Goal: Communication & Community: Share content

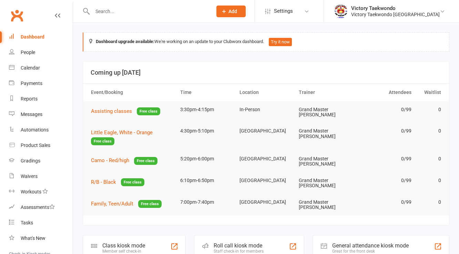
click at [109, 13] on input "text" at bounding box center [148, 12] width 117 height 10
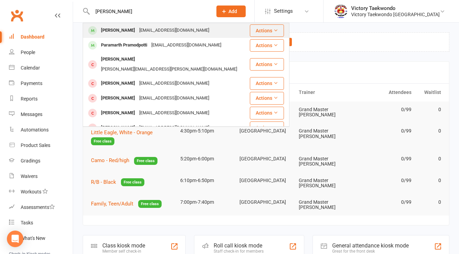
type input "parth"
click at [117, 26] on div "Parth Jamuar" at bounding box center [118, 30] width 38 height 10
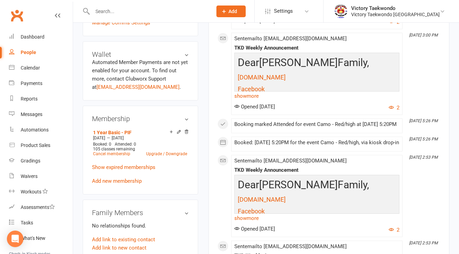
scroll to position [248, 0]
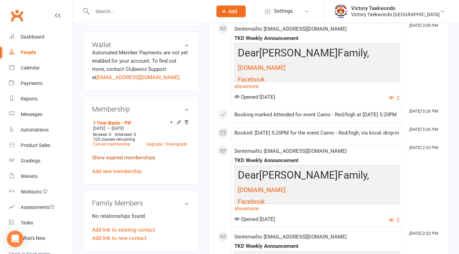
click at [133, 161] on link "Show expired memberships" at bounding box center [123, 158] width 63 height 6
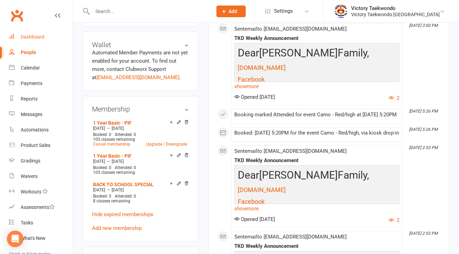
click at [35, 40] on link "Dashboard" at bounding box center [41, 36] width 64 height 15
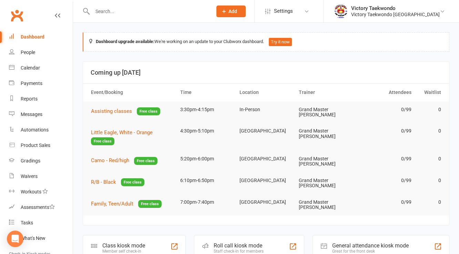
click at [107, 10] on input "text" at bounding box center [148, 12] width 117 height 10
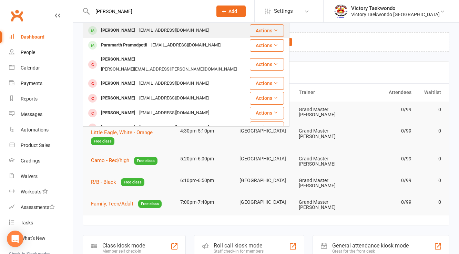
type input "parth"
click at [137, 30] on div "gunjanjamuar@gmail.com" at bounding box center [174, 30] width 74 height 10
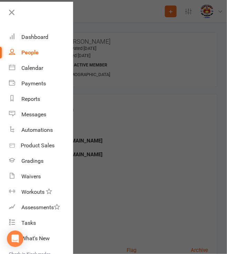
click at [125, 79] on div at bounding box center [113, 127] width 227 height 254
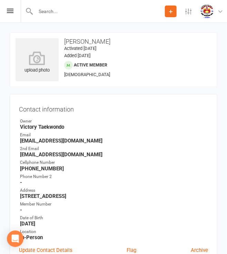
drag, startPoint x: 21, startPoint y: 197, endPoint x: 137, endPoint y: 197, distance: 116.4
click at [137, 197] on strong "2 Remington Cir, Princeton Junction NJ 08550" at bounding box center [114, 196] width 188 height 6
copy strong "2 Remington Cir, Princeton Junction NJ 08550"
drag, startPoint x: 59, startPoint y: 168, endPoint x: 18, endPoint y: 169, distance: 40.6
click at [18, 169] on div "Contact information Owner Victory Taekwondo Email gunjanjamuar@gmail.com 2nd Em…" at bounding box center [113, 183] width 207 height 178
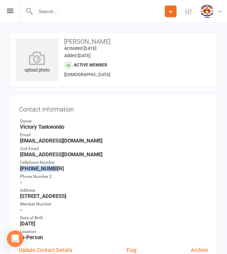
copy strong "609-608-6591"
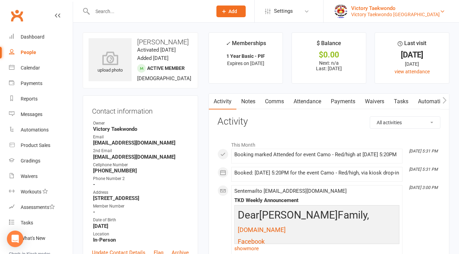
click at [423, 14] on div "Victory Taekwondo West Windsor" at bounding box center [395, 14] width 88 height 6
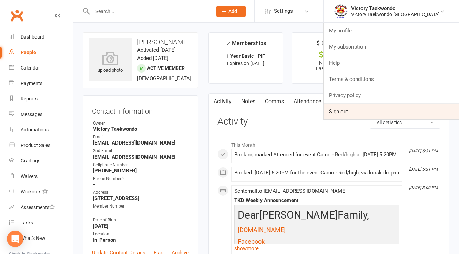
click at [369, 114] on link "Sign out" at bounding box center [390, 112] width 135 height 16
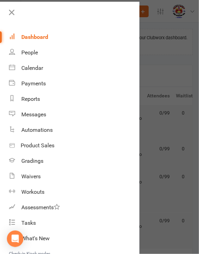
click at [141, 44] on div at bounding box center [99, 127] width 199 height 254
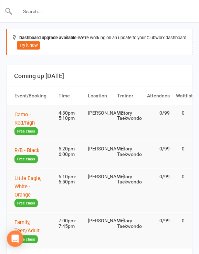
click at [75, 14] on input "text" at bounding box center [100, 12] width 174 height 10
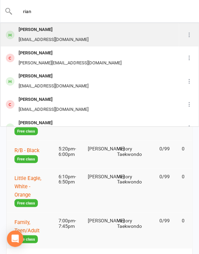
type input "rian"
click at [57, 43] on div "rianramsey@icloud.com" at bounding box center [54, 40] width 74 height 10
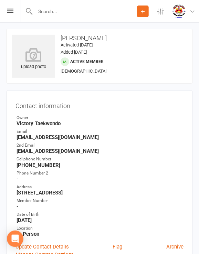
click at [42, 137] on strong "rianramsey@icloud.com" at bounding box center [100, 137] width 167 height 6
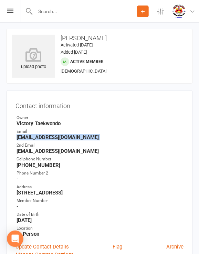
click at [42, 137] on strong "rianramsey@icloud.com" at bounding box center [100, 137] width 167 height 6
copy render-form-field "rianramsey@icloud.com"
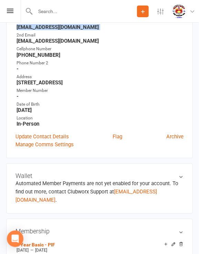
scroll to position [28, 0]
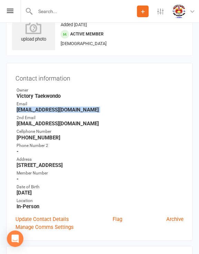
click at [44, 109] on strong "rianramsey@icloud.com" at bounding box center [100, 110] width 167 height 6
click at [36, 124] on strong "rosemary1969@verizon.net" at bounding box center [100, 124] width 167 height 6
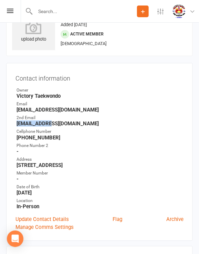
click at [36, 124] on strong "rosemary1969@verizon.net" at bounding box center [100, 124] width 167 height 6
copy render-form-field "rosemary1969@verizon.net"
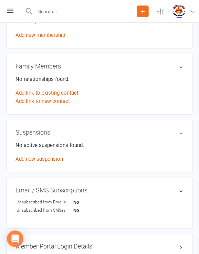
scroll to position [523, 0]
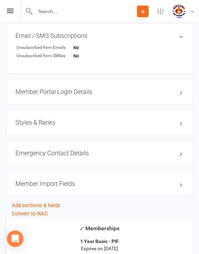
click at [34, 119] on h3 "Styles & Ranks" at bounding box center [99, 122] width 168 height 7
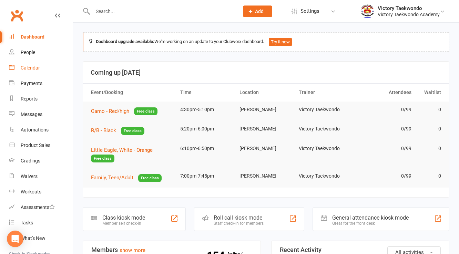
click at [29, 70] on div "Calendar" at bounding box center [30, 68] width 19 height 6
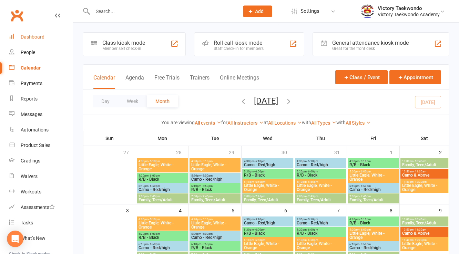
click at [41, 33] on link "Dashboard" at bounding box center [41, 36] width 64 height 15
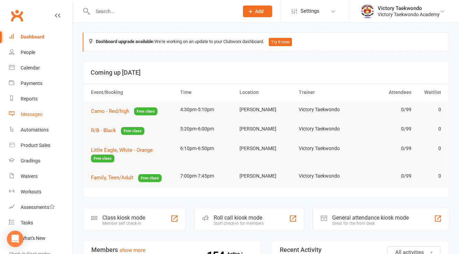
click at [39, 114] on div "Messages" at bounding box center [32, 115] width 22 height 6
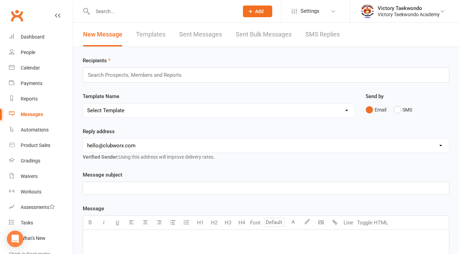
click at [142, 33] on link "Templates" at bounding box center [150, 35] width 29 height 24
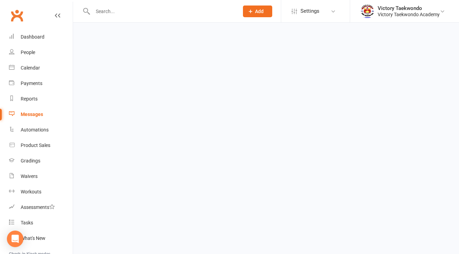
select select "grid"
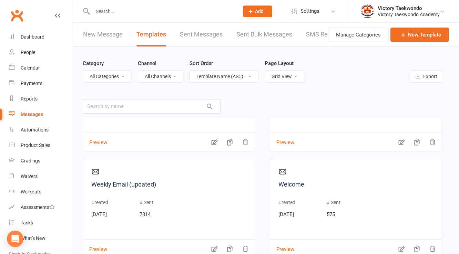
scroll to position [1047, 0]
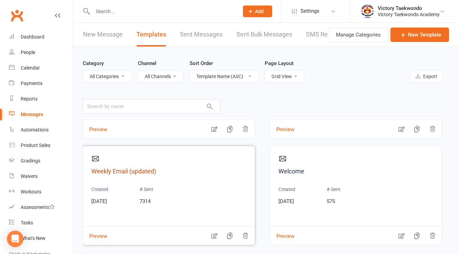
click at [144, 171] on link "Weekly Email (updated)" at bounding box center [168, 172] width 155 height 10
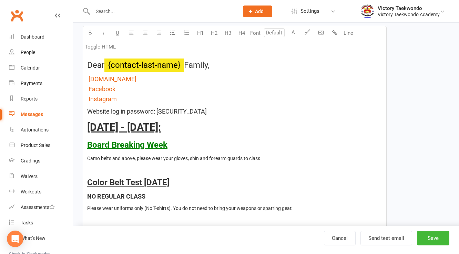
scroll to position [138, 0]
type input "24"
drag, startPoint x: 144, startPoint y: 145, endPoint x: 85, endPoint y: 143, distance: 59.6
click at [85, 143] on div "Dear ﻿ {contact-last-name} Family, $ [DOMAIN_NAME] $ $ $ $ Facebook $ $ Instagr…" at bounding box center [234, 195] width 303 height 282
click at [437, 240] on button "Save" at bounding box center [433, 238] width 32 height 14
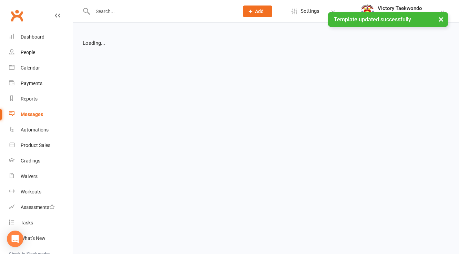
select select "grid"
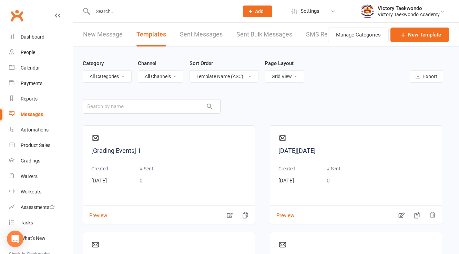
click at [101, 33] on link "New Message" at bounding box center [103, 35] width 40 height 24
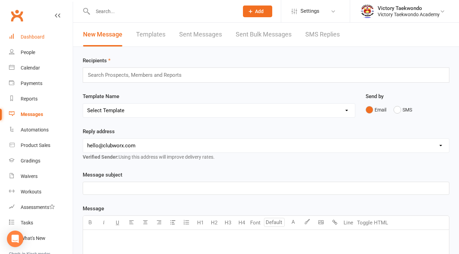
click at [49, 35] on link "Dashboard" at bounding box center [41, 36] width 64 height 15
